Goal: Task Accomplishment & Management: Manage account settings

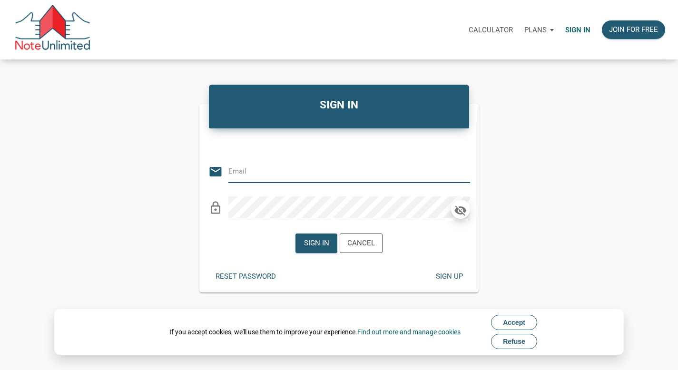
type input "[EMAIL_ADDRESS][DOMAIN_NAME]"
click at [456, 208] on icon "button" at bounding box center [460, 210] width 12 height 10
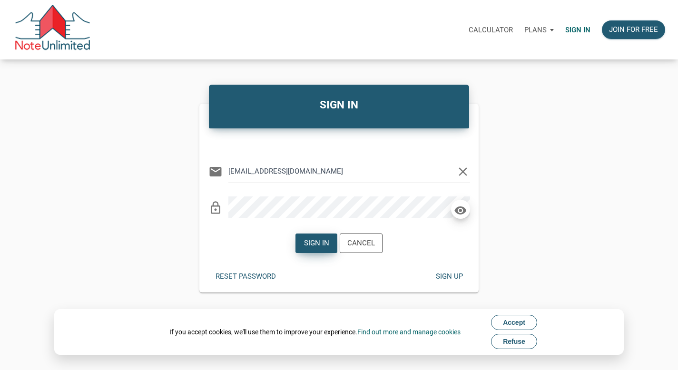
drag, startPoint x: 497, startPoint y: 215, endPoint x: 318, endPoint y: 242, distance: 181.0
click at [318, 242] on div "Sign in" at bounding box center [316, 243] width 25 height 11
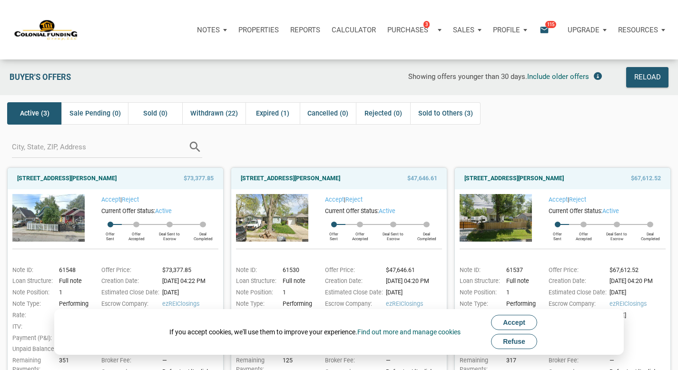
click at [514, 325] on span "Accept" at bounding box center [514, 323] width 22 height 8
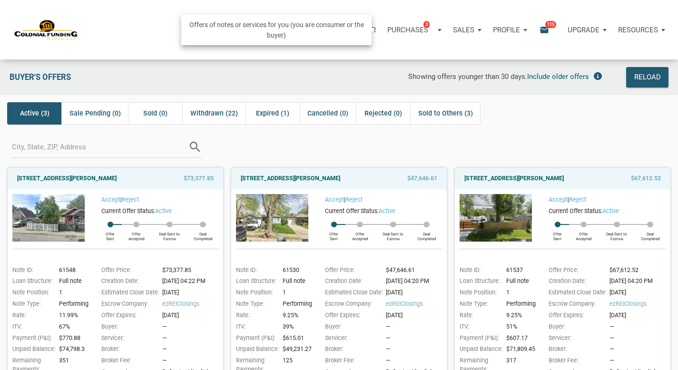
click at [436, 28] on div "Purchases 3" at bounding box center [414, 30] width 66 height 29
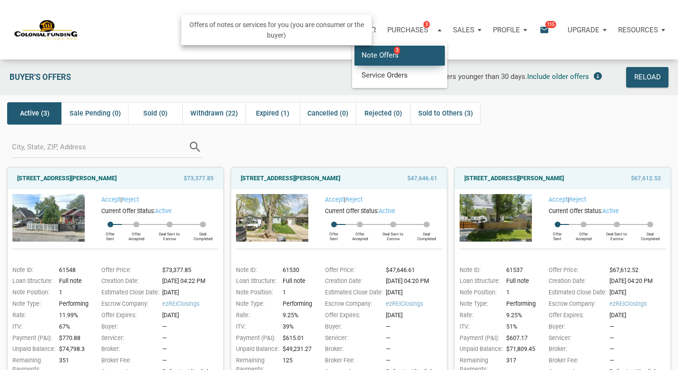
click at [390, 52] on link "Note Offers 3" at bounding box center [399, 56] width 90 height 20
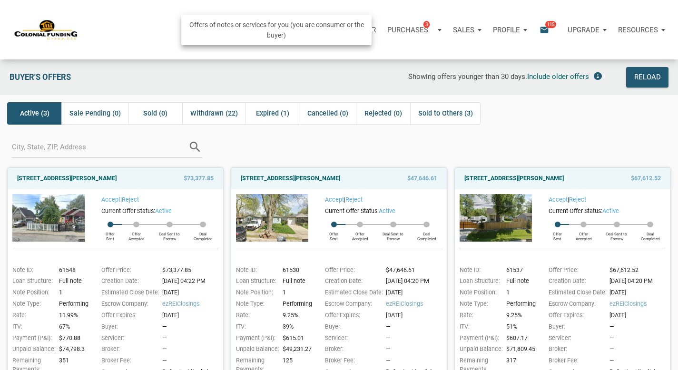
click at [439, 28] on div "Purchases 3" at bounding box center [414, 30] width 66 height 29
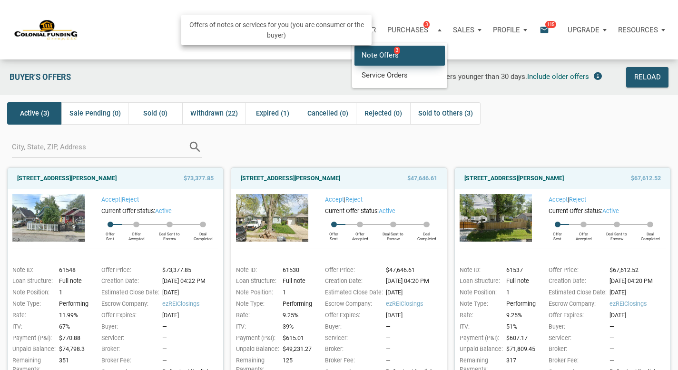
click at [395, 54] on link "Note Offers 3" at bounding box center [399, 56] width 90 height 20
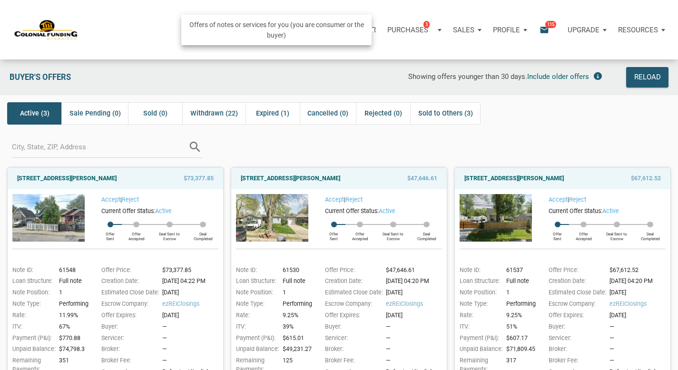
click at [410, 28] on p "Purchases" at bounding box center [407, 30] width 41 height 9
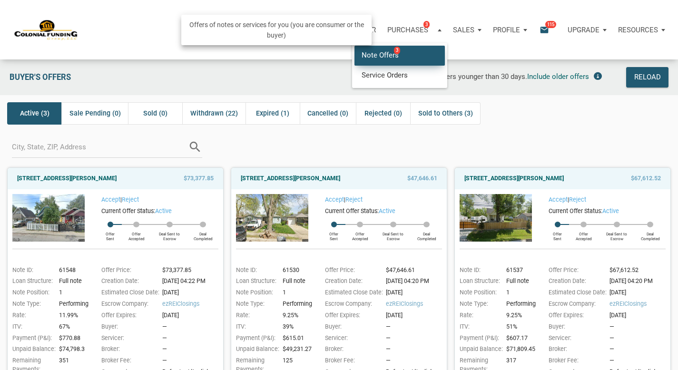
click at [390, 55] on link "Note Offers 3" at bounding box center [399, 56] width 90 height 20
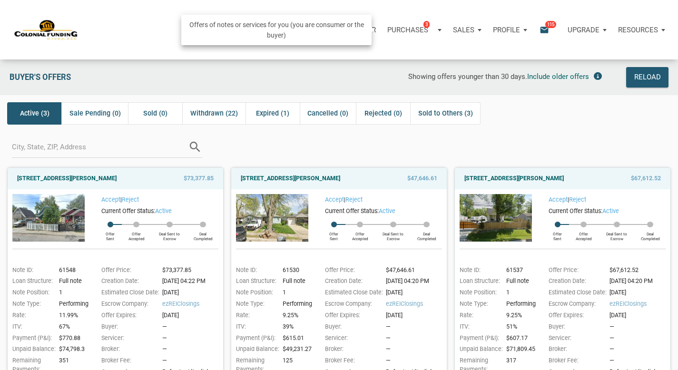
click at [408, 30] on p "Purchases" at bounding box center [407, 30] width 41 height 9
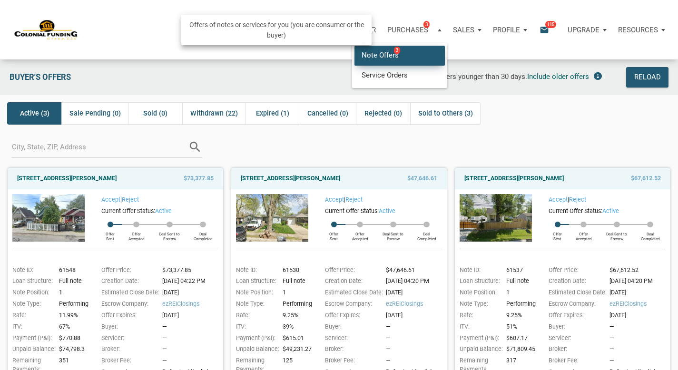
click at [390, 52] on link "Note Offers 3" at bounding box center [399, 56] width 90 height 20
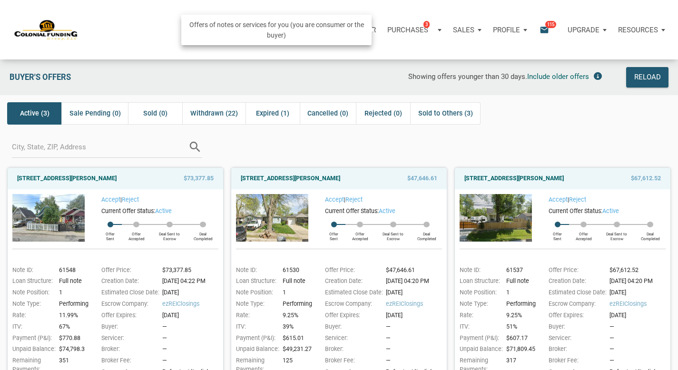
click at [408, 31] on p "Purchases" at bounding box center [407, 30] width 41 height 9
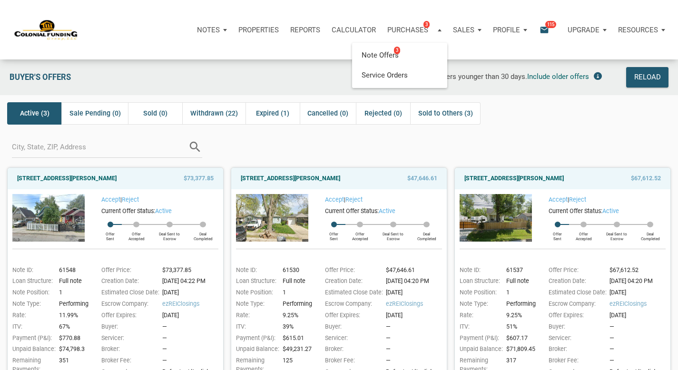
click at [532, 108] on div "Active (3) Sale Pending (0) Sold (0) Withdrawn (22) Expired (1) Cancelled (0) R…" at bounding box center [337, 113] width 661 height 22
